Goal: Task Accomplishment & Management: Use online tool/utility

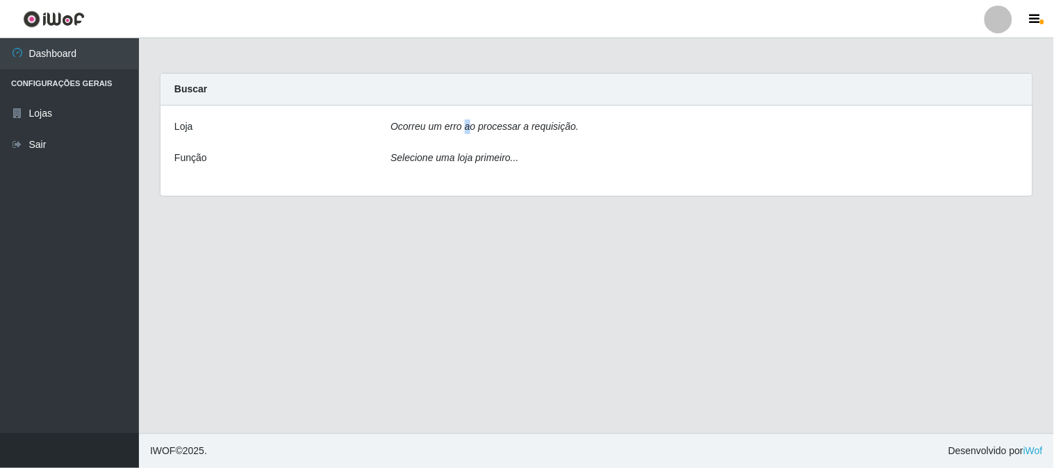
click at [466, 129] on icon "Ocorreu um erro ao processar a requisição." at bounding box center [484, 126] width 188 height 11
click at [852, 142] on div "Loja Ocorreu um erro ao processar a requisição. Função Selecione uma loja prime…" at bounding box center [596, 151] width 872 height 90
click at [369, 129] on div "Loja" at bounding box center [272, 129] width 216 height 20
click at [464, 134] on div "Ocorreu um erro ao processar a requisição." at bounding box center [704, 129] width 649 height 20
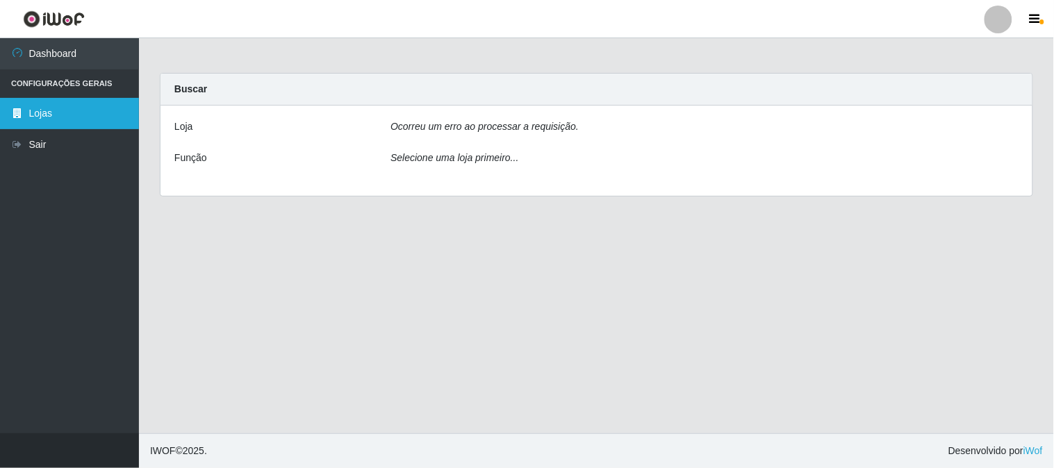
click at [25, 98] on link "Lojas" at bounding box center [69, 113] width 139 height 31
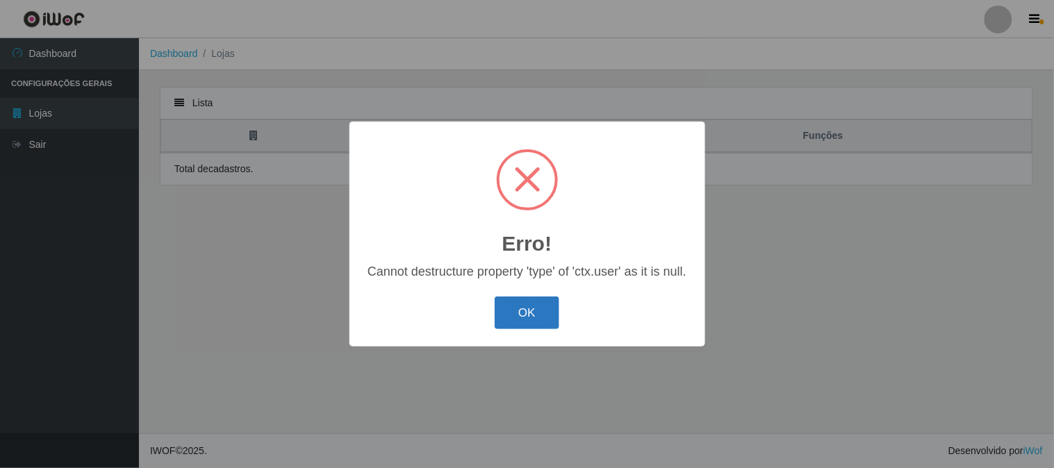
click at [525, 317] on button "OK" at bounding box center [527, 313] width 65 height 33
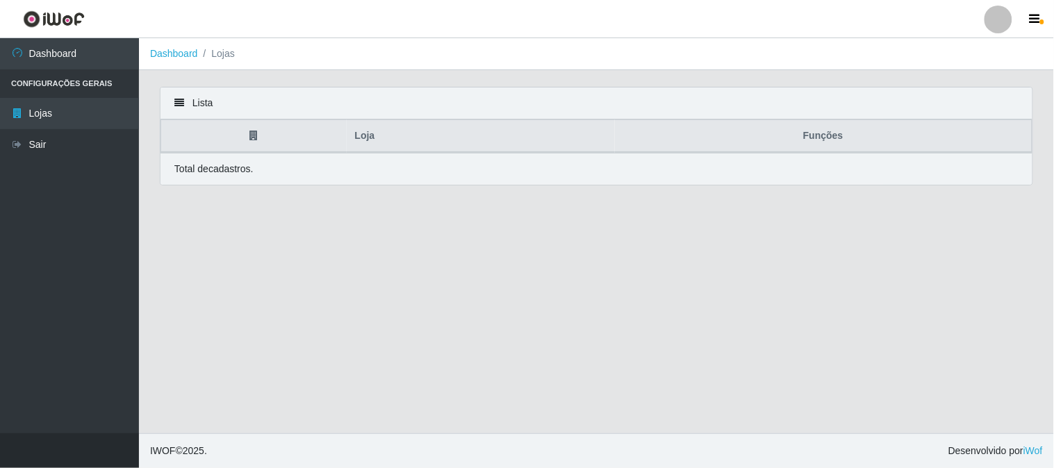
click at [249, 146] on th at bounding box center [253, 136] width 185 height 33
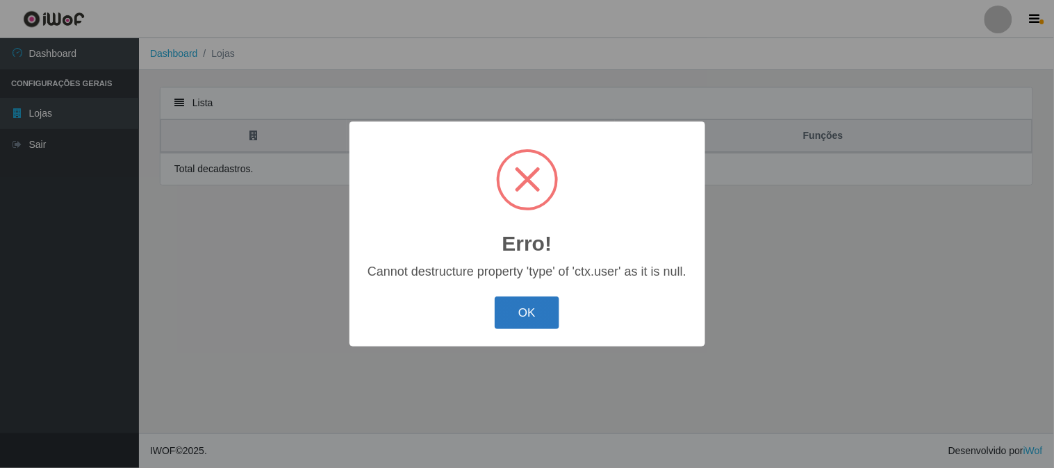
click at [524, 316] on button "OK" at bounding box center [527, 313] width 65 height 33
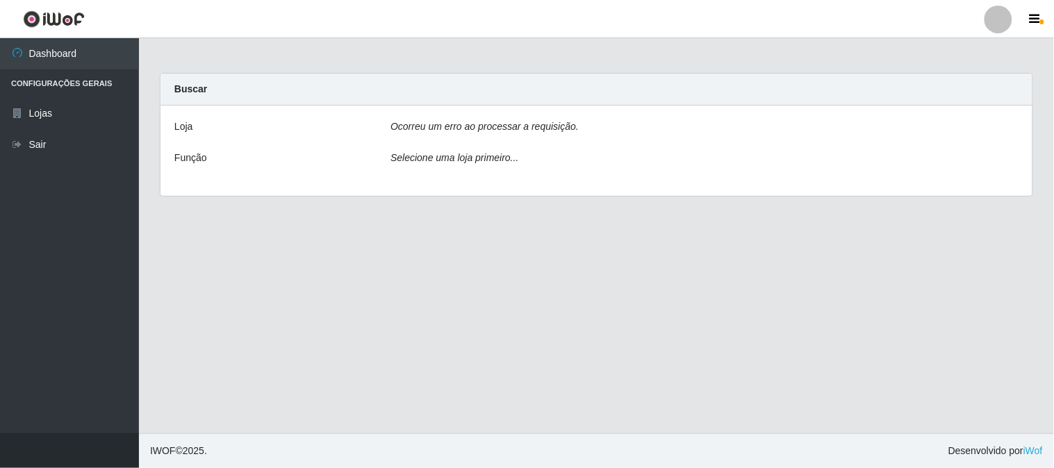
click at [550, 131] on icon "Ocorreu um erro ao processar a requisição." at bounding box center [484, 126] width 188 height 11
click at [650, 126] on div "Ocorreu um erro ao processar a requisição." at bounding box center [704, 129] width 649 height 20
click at [22, 148] on icon at bounding box center [17, 145] width 13 height 10
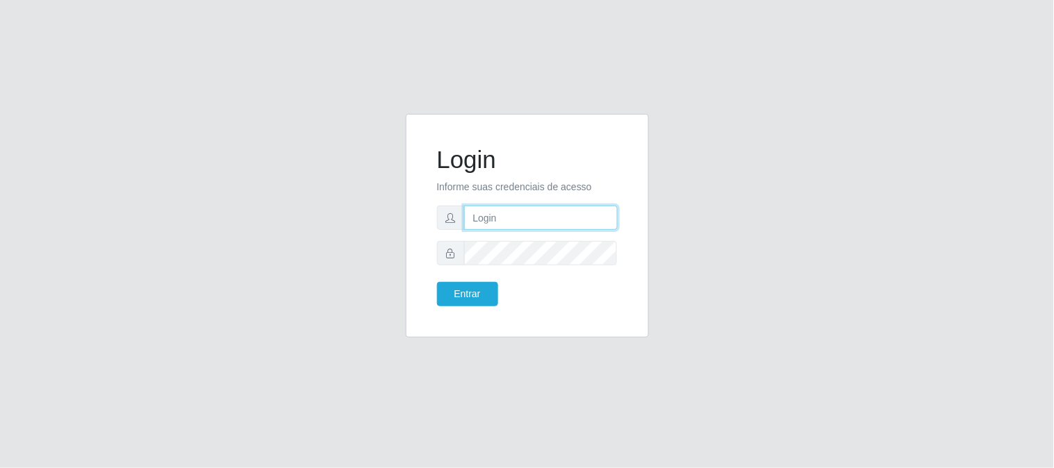
type input "[EMAIL_ADDRESS][DOMAIN_NAME]"
click at [525, 224] on input "[EMAIL_ADDRESS][DOMAIN_NAME]" at bounding box center [541, 218] width 154 height 24
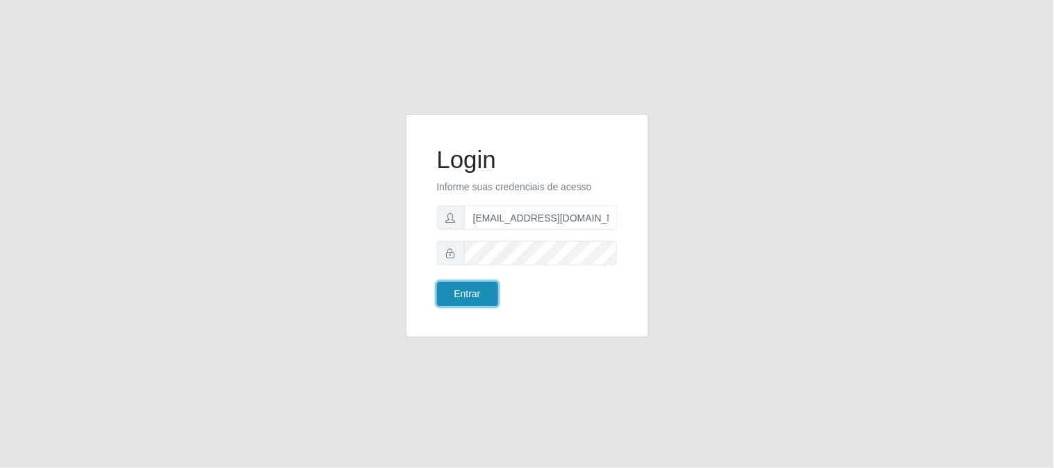
click at [465, 292] on button "Entrar" at bounding box center [467, 294] width 61 height 24
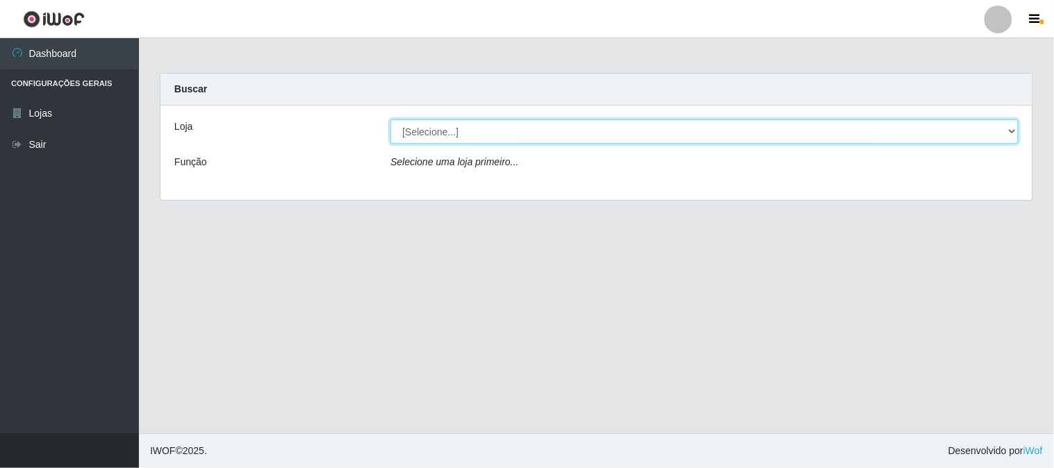
click at [540, 136] on select "[Selecione...] Super Vilton" at bounding box center [704, 131] width 628 height 24
select select "379"
click at [390, 119] on select "[Selecione...] Super Vilton" at bounding box center [704, 131] width 628 height 24
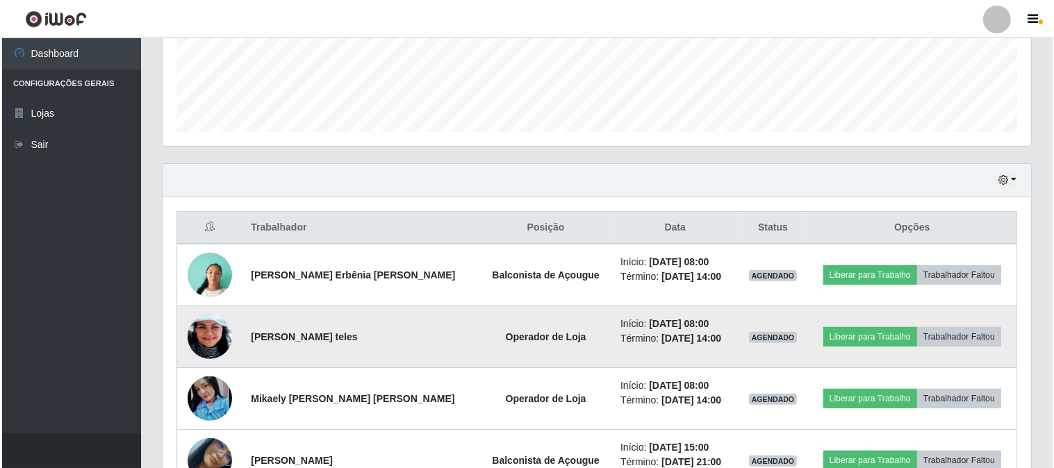
scroll to position [463, 0]
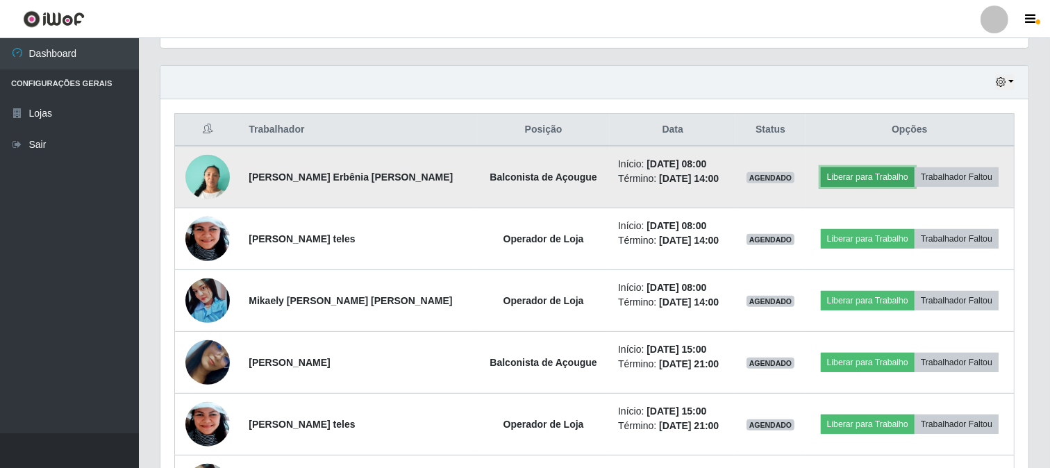
click at [859, 176] on button "Liberar para Trabalho" at bounding box center [868, 176] width 94 height 19
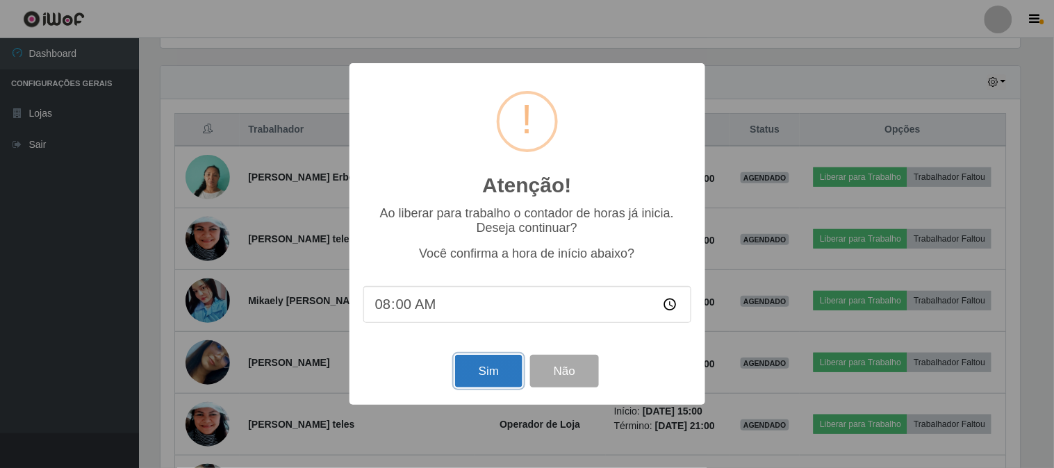
click at [497, 366] on button "Sim" at bounding box center [488, 371] width 67 height 33
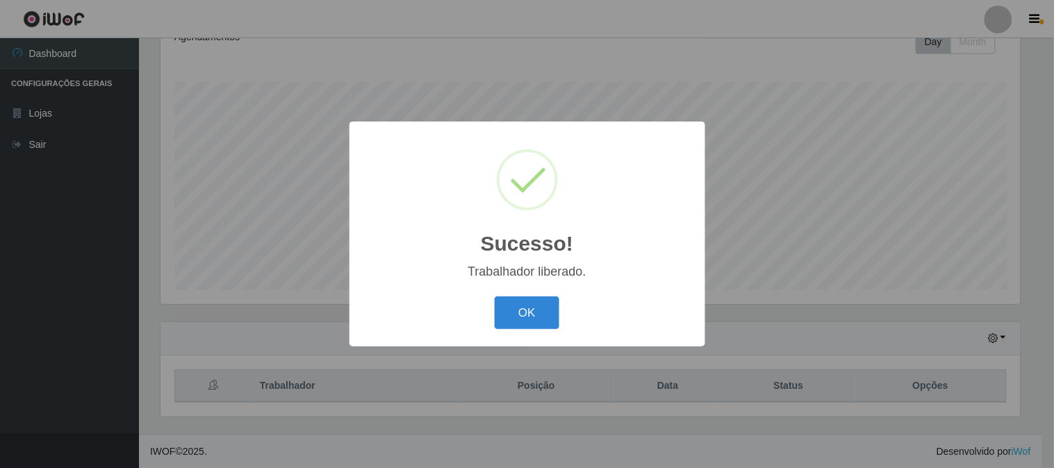
click at [873, 300] on div "Sucesso! × Trabalhador liberado. OK Cancel" at bounding box center [527, 234] width 1054 height 468
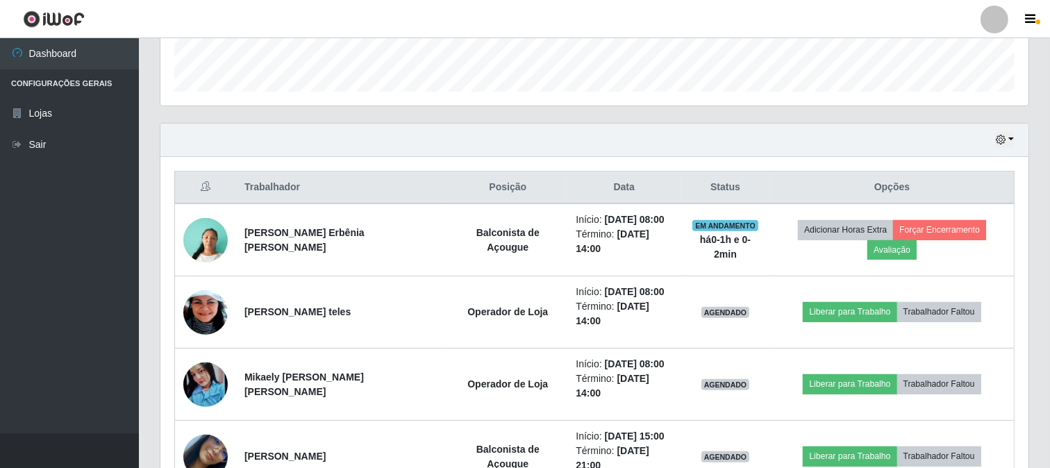
scroll to position [578, 0]
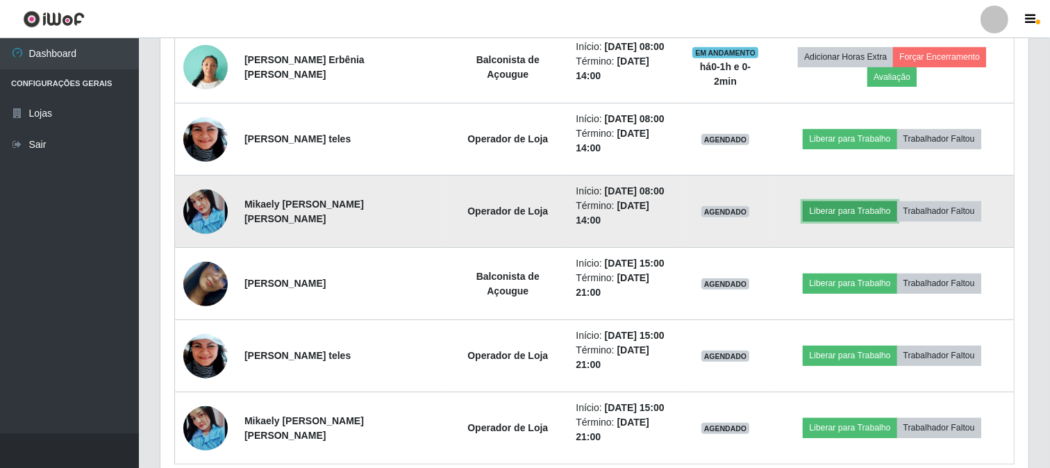
click at [838, 201] on button "Liberar para Trabalho" at bounding box center [850, 210] width 94 height 19
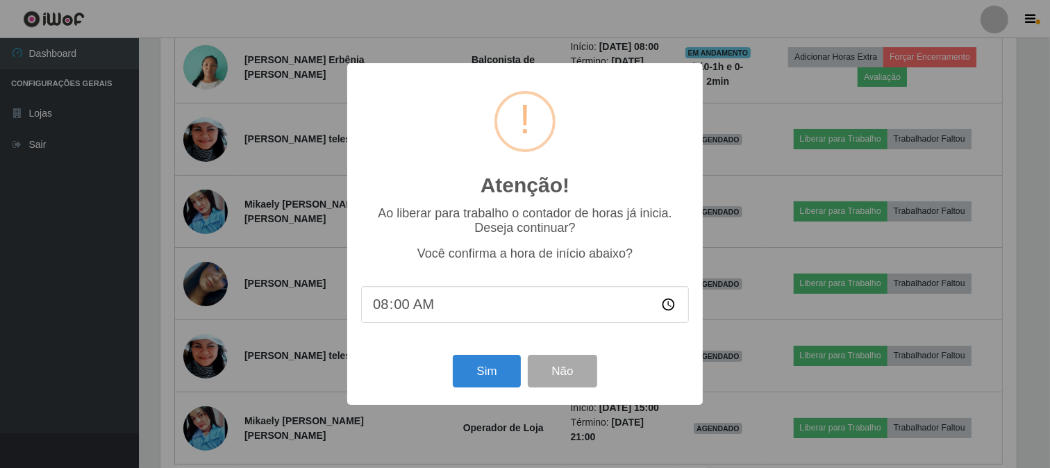
scroll to position [288, 859]
click at [480, 364] on button "Sim" at bounding box center [488, 371] width 67 height 33
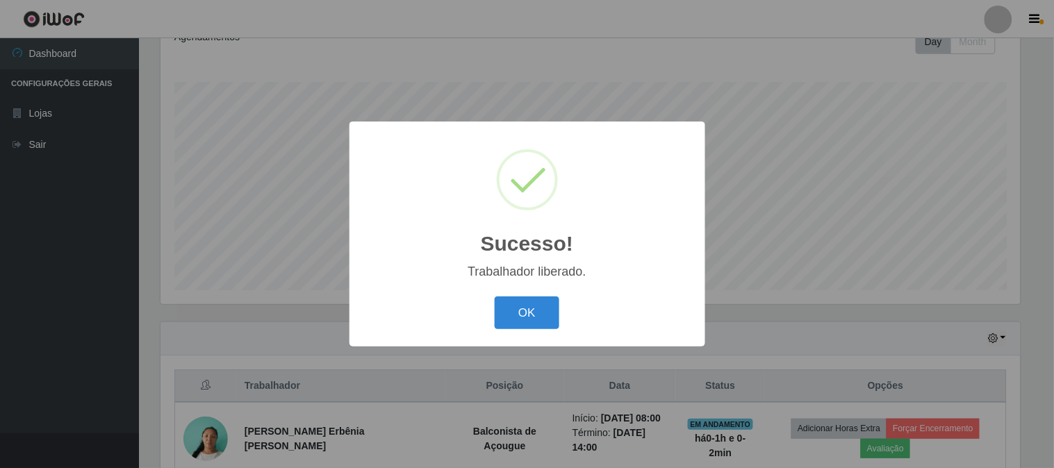
click at [495, 297] on button "OK" at bounding box center [527, 313] width 65 height 33
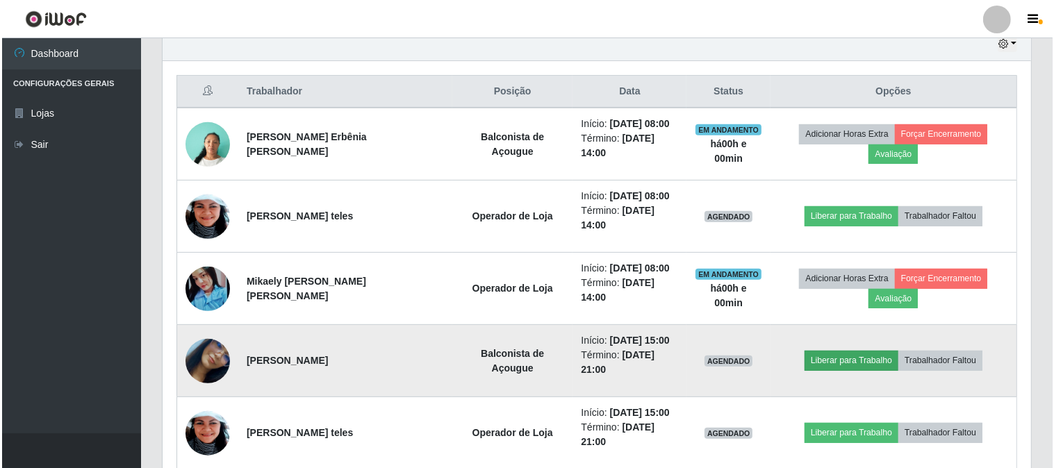
scroll to position [578, 0]
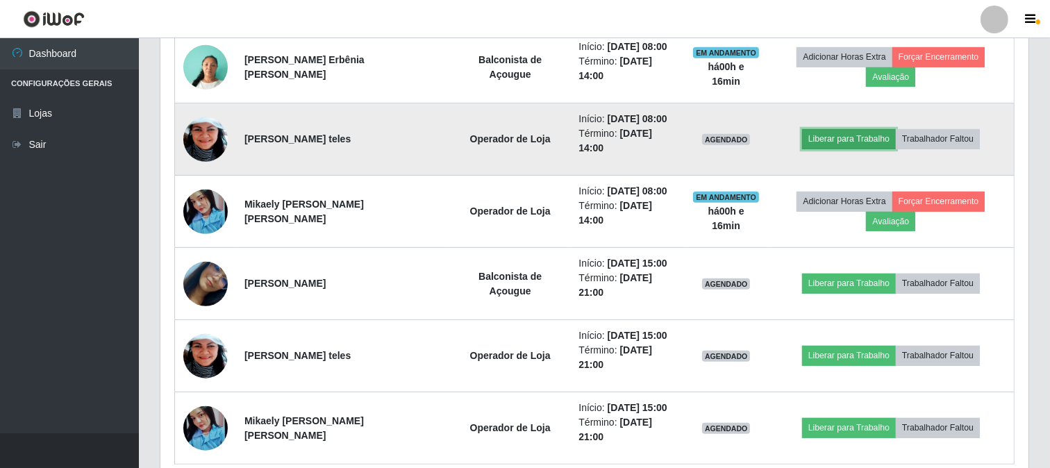
click at [818, 129] on button "Liberar para Trabalho" at bounding box center [849, 138] width 94 height 19
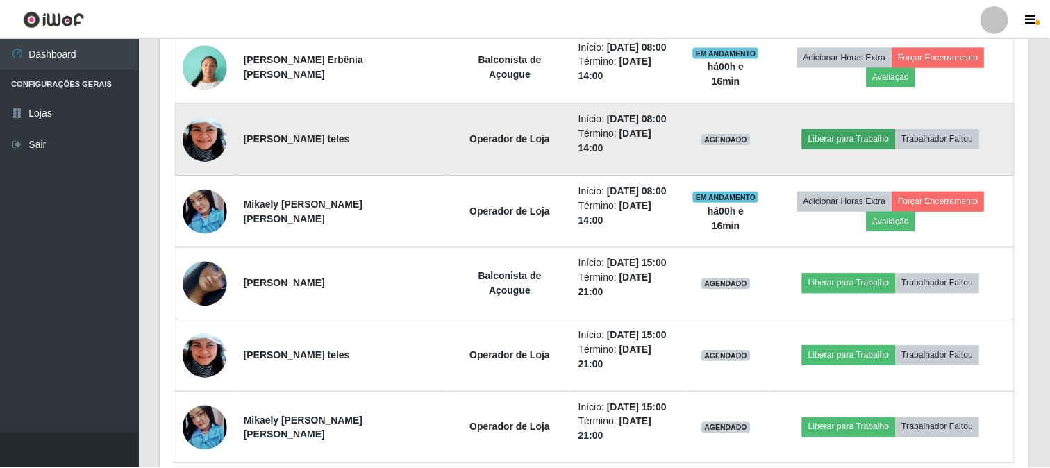
scroll to position [288, 859]
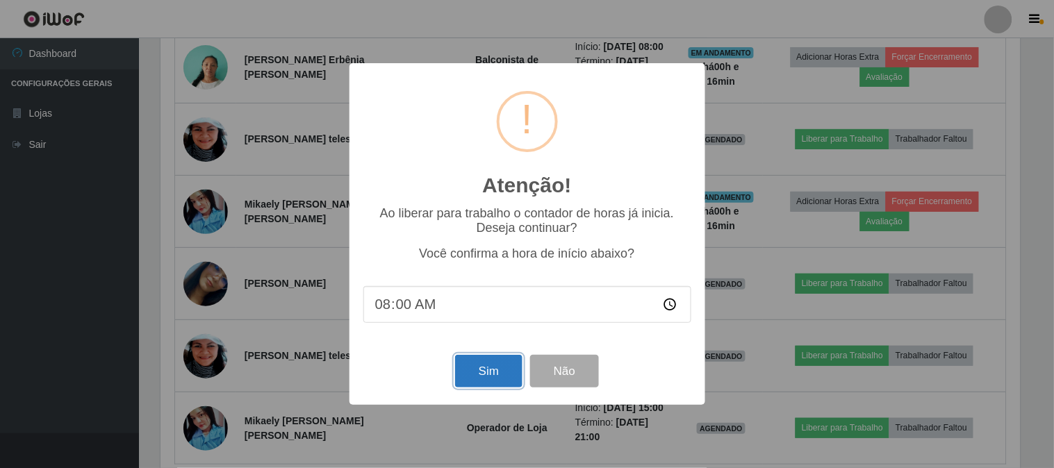
click at [482, 370] on button "Sim" at bounding box center [488, 371] width 67 height 33
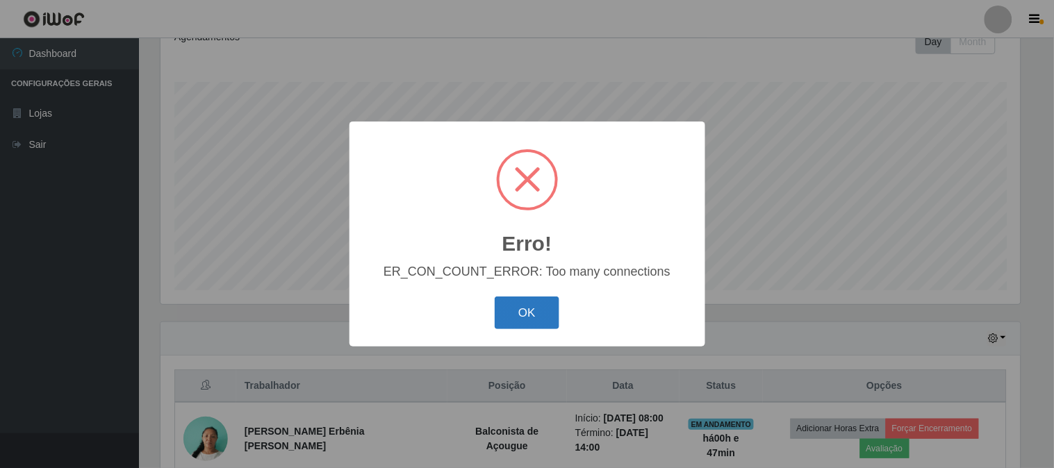
click at [544, 301] on button "OK" at bounding box center [527, 313] width 65 height 33
click at [514, 315] on button "OK" at bounding box center [527, 313] width 65 height 33
click at [536, 311] on button "OK" at bounding box center [527, 313] width 65 height 33
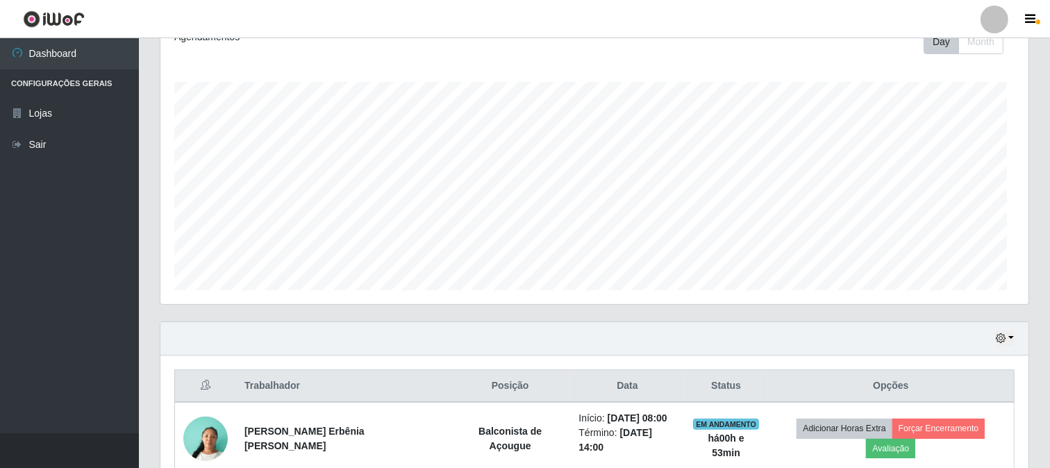
scroll to position [288, 868]
